Goal: Information Seeking & Learning: Learn about a topic

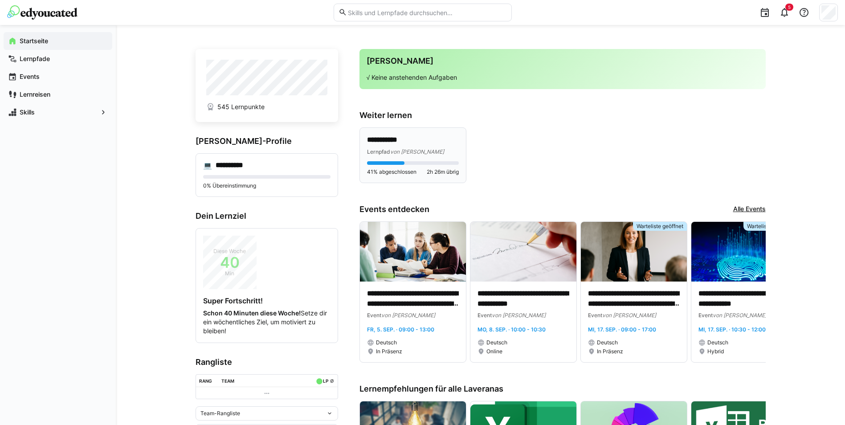
click at [415, 137] on p "**********" at bounding box center [413, 140] width 92 height 10
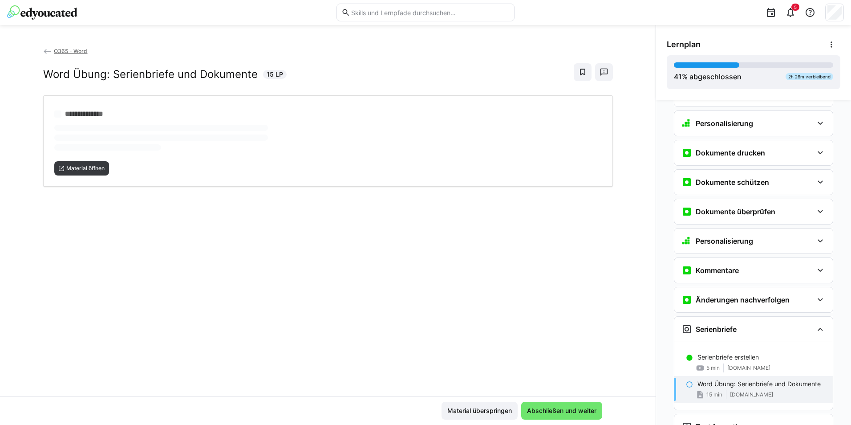
scroll to position [349, 0]
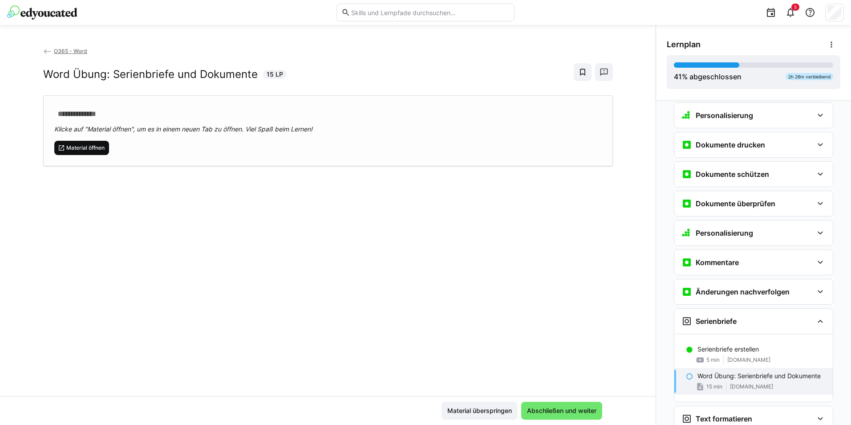
click at [76, 151] on span "Material öffnen" at bounding box center [85, 147] width 40 height 7
click at [563, 410] on span "Abschließen und weiter" at bounding box center [562, 410] width 72 height 9
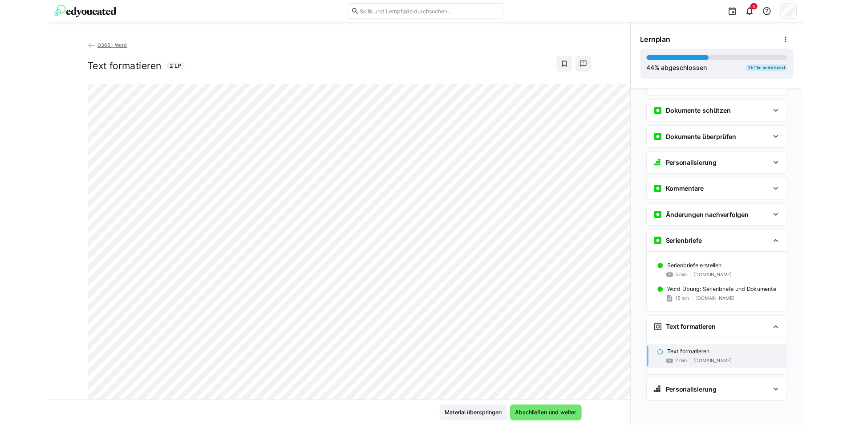
scroll to position [398, 0]
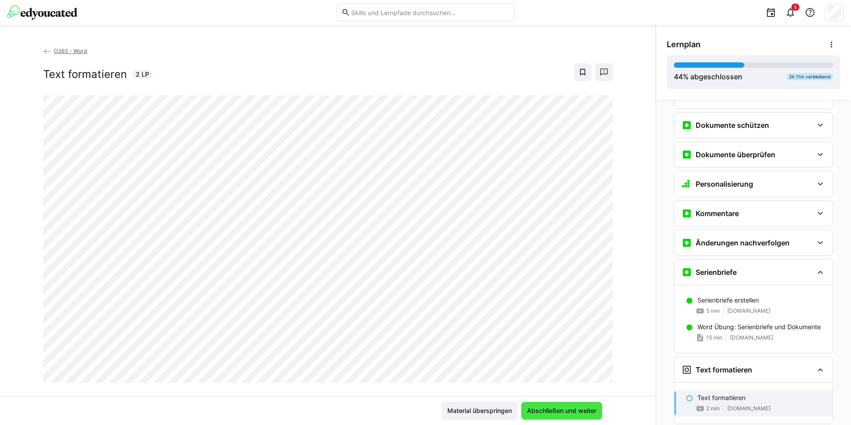
click at [574, 419] on span "Abschließen und weiter" at bounding box center [561, 411] width 81 height 18
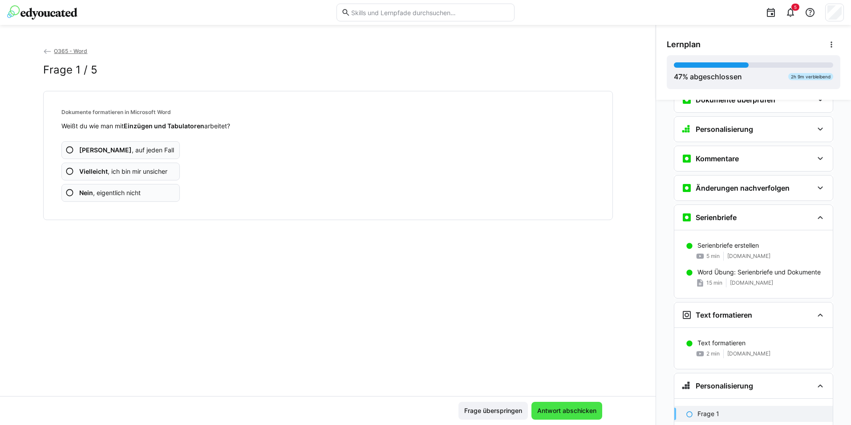
scroll to position [454, 0]
click at [127, 193] on span "Nein , eigentlich nicht" at bounding box center [109, 192] width 61 height 9
click at [545, 418] on span "Antwort abschicken" at bounding box center [567, 411] width 71 height 18
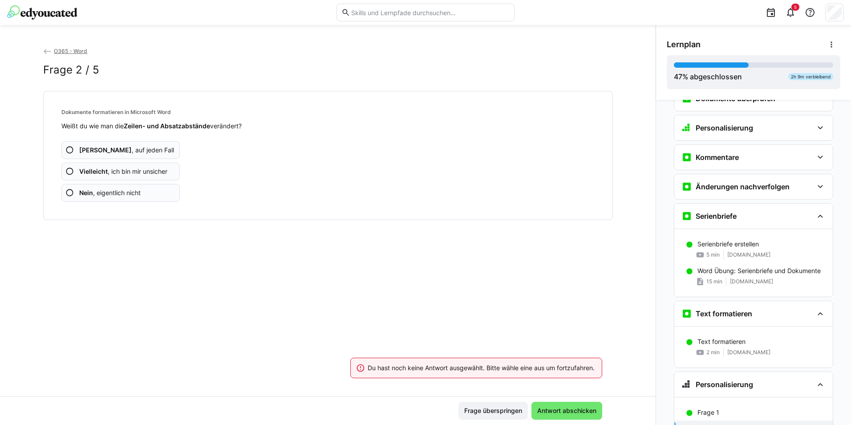
click at [115, 191] on span "Nein , eigentlich nicht" at bounding box center [109, 192] width 61 height 9
click at [553, 410] on span "Antwort abschicken" at bounding box center [567, 410] width 62 height 9
drag, startPoint x: 125, startPoint y: 189, endPoint x: 129, endPoint y: 191, distance: 4.8
click at [125, 189] on span "Nein , eigentlich nicht" at bounding box center [109, 192] width 61 height 9
click at [541, 408] on span "Antwort abschicken" at bounding box center [567, 410] width 62 height 9
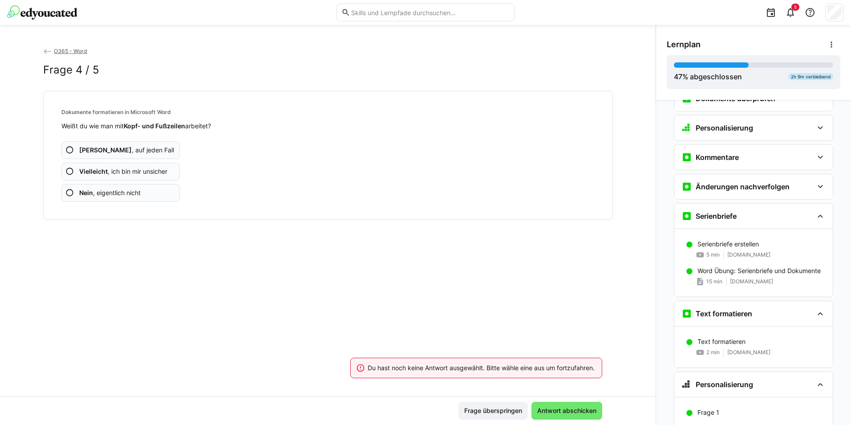
click at [152, 195] on app-assessment-question-radio "Nein , eigentlich nicht" at bounding box center [120, 193] width 119 height 18
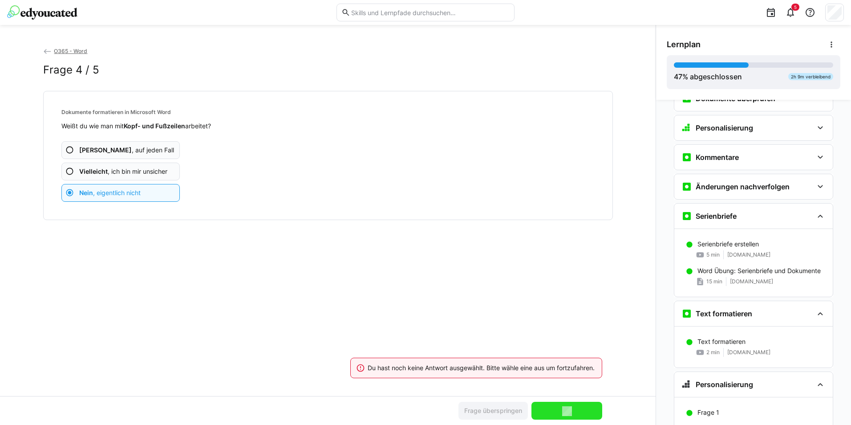
click at [112, 152] on span "Ja , auf jeden Fall" at bounding box center [126, 150] width 95 height 9
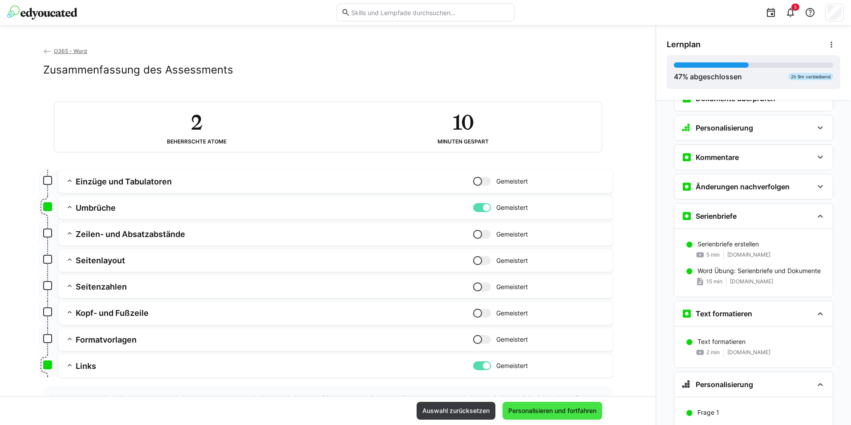
click at [581, 414] on span "Personalisieren und fortfahren" at bounding box center [552, 410] width 91 height 9
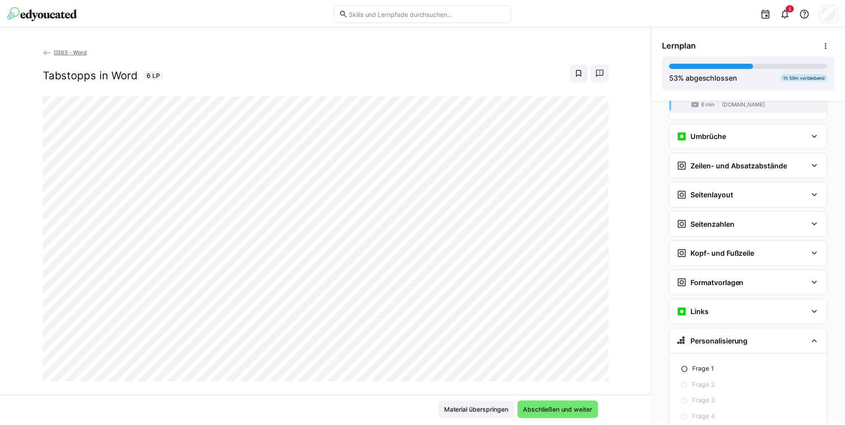
scroll to position [871, 0]
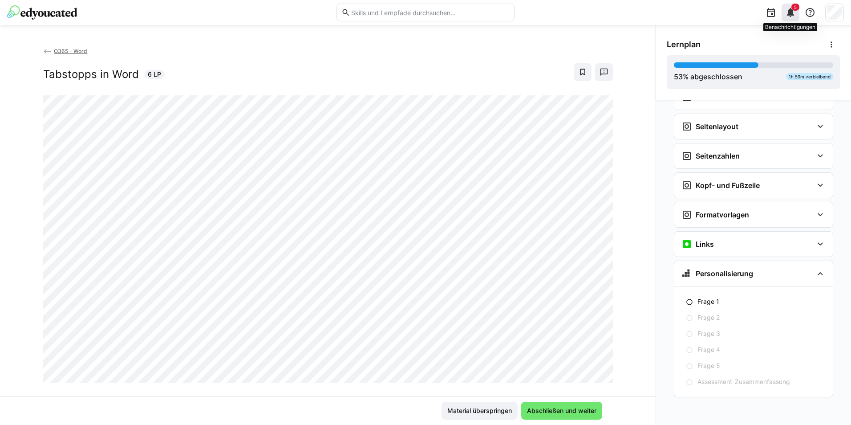
click at [798, 17] on div "5" at bounding box center [791, 13] width 18 height 18
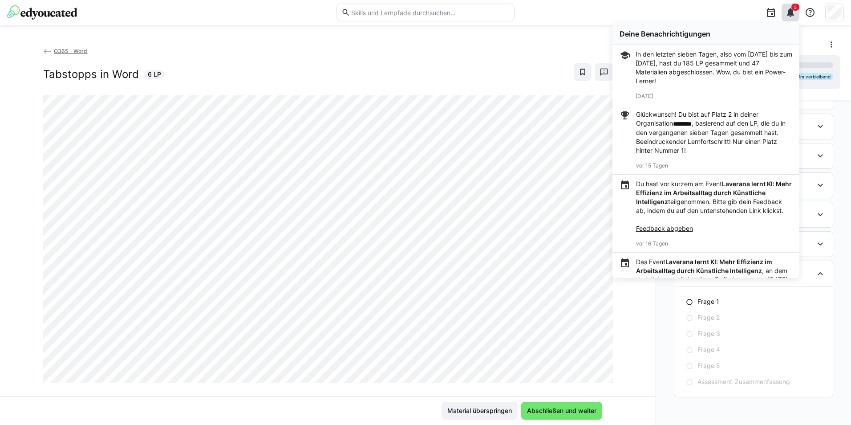
click at [712, 142] on p "Glückwunsch! Du bist auf Platz 2 in deiner Organisation ******** , basierend au…" at bounding box center [714, 132] width 156 height 45
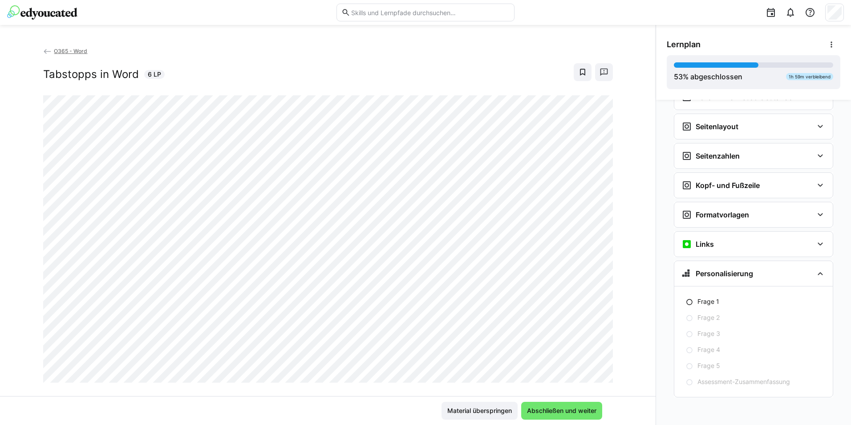
click at [35, 13] on img at bounding box center [42, 12] width 70 height 14
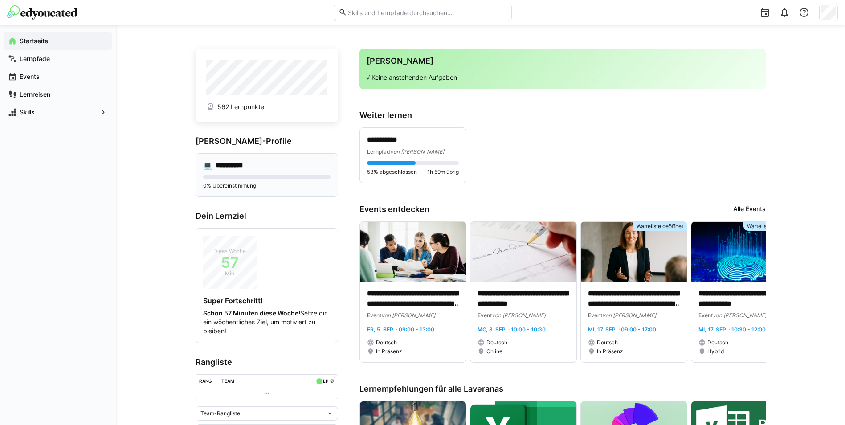
click at [240, 160] on div "**********" at bounding box center [266, 175] width 142 height 44
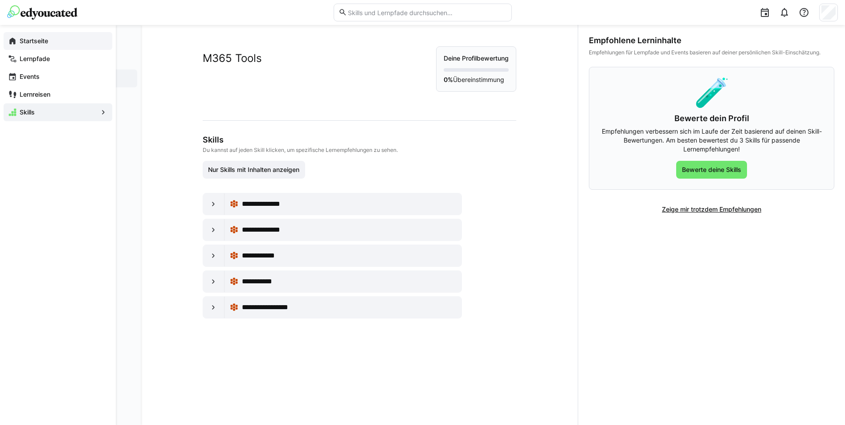
click at [15, 41] on eds-icon at bounding box center [12, 41] width 9 height 9
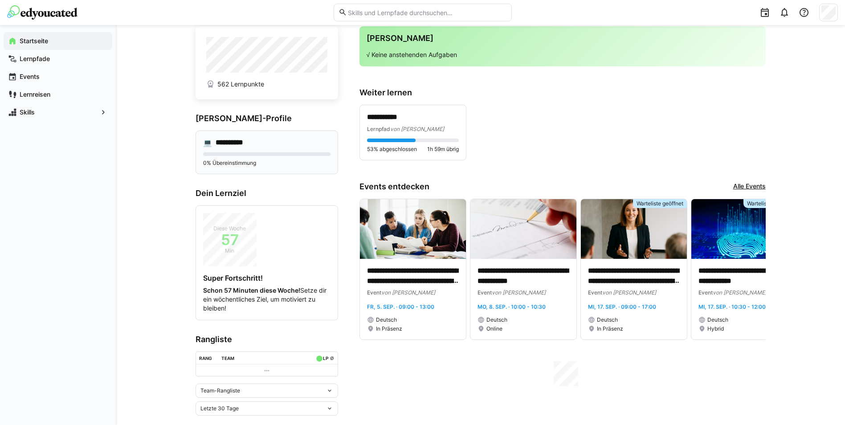
scroll to position [35, 0]
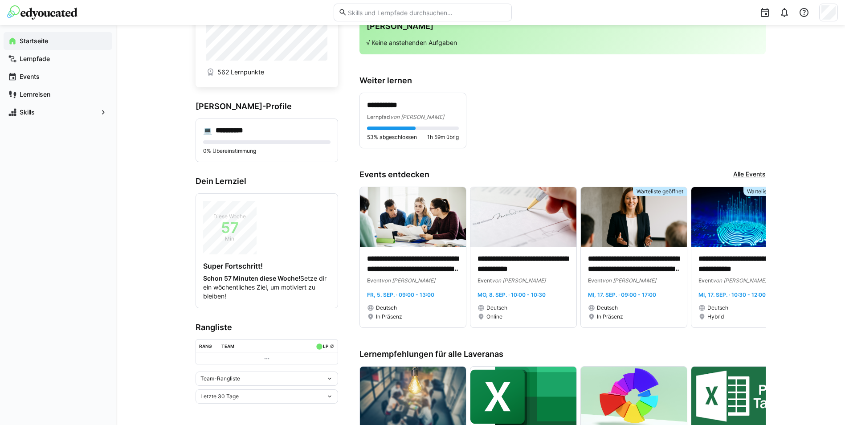
click at [287, 339] on table "Rang Team LP ø" at bounding box center [266, 351] width 142 height 25
click at [302, 350] on th "Team" at bounding box center [264, 346] width 93 height 12
click at [272, 381] on div "Team-Rangliste" at bounding box center [263, 378] width 126 height 6
click at [273, 374] on div "Team-Rangliste" at bounding box center [266, 378] width 142 height 14
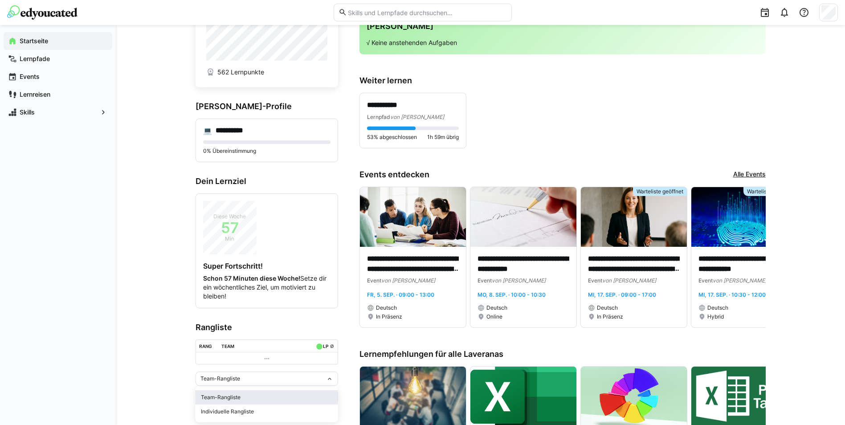
click at [238, 397] on div "Team-Rangliste" at bounding box center [267, 397] width 132 height 7
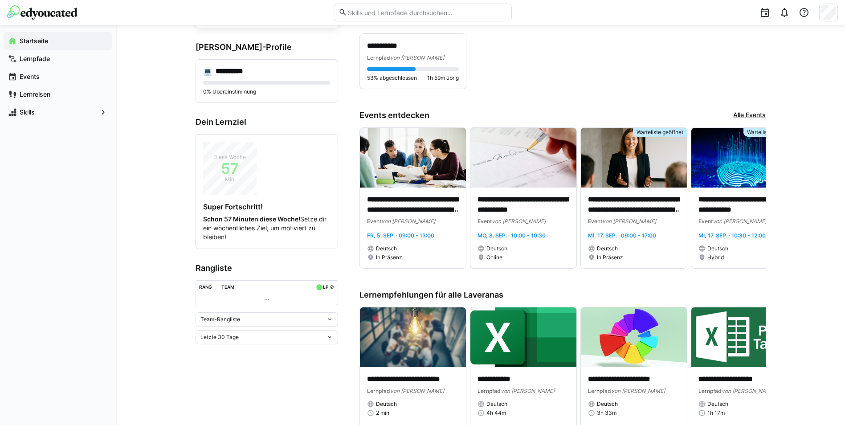
scroll to position [124, 0]
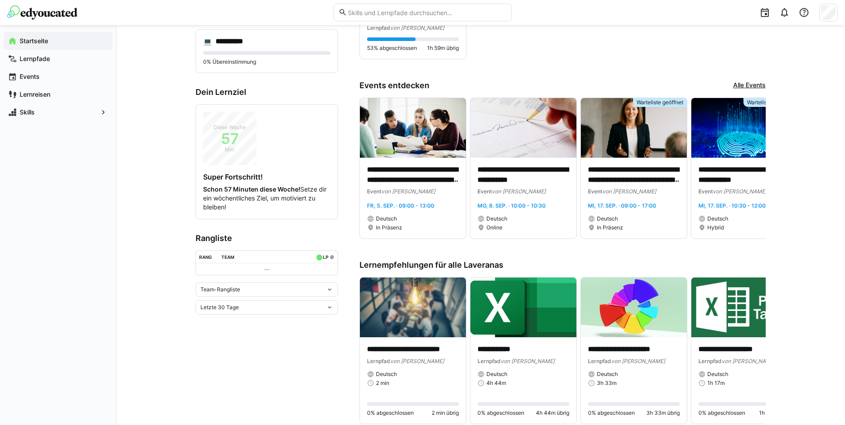
click at [232, 301] on div "Letzte 30 Tage" at bounding box center [266, 307] width 142 height 14
click at [236, 326] on div "Letzte 7 Tage" at bounding box center [267, 325] width 132 height 7
click at [238, 297] on div "Team-Rangliste Letzte 7 Tage" at bounding box center [266, 298] width 142 height 32
click at [238, 294] on div "Team-Rangliste" at bounding box center [266, 289] width 142 height 14
click at [236, 310] on div "Team-Rangliste" at bounding box center [267, 308] width 132 height 7
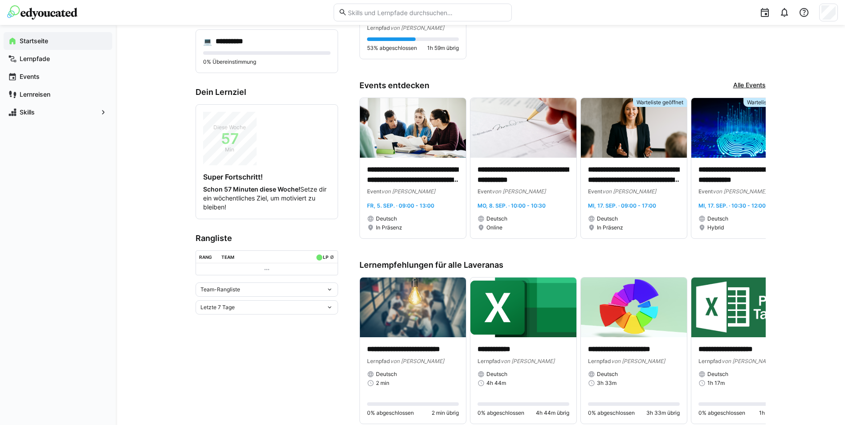
click at [233, 292] on span "Team-Rangliste" at bounding box center [220, 289] width 40 height 7
click at [239, 317] on span "Individuelle Rangliste" at bounding box center [266, 322] width 142 height 14
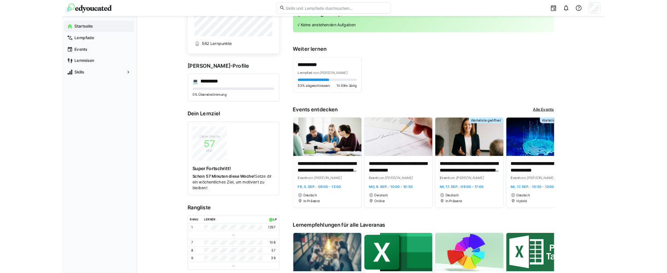
scroll to position [0, 0]
